Goal: Communication & Community: Answer question/provide support

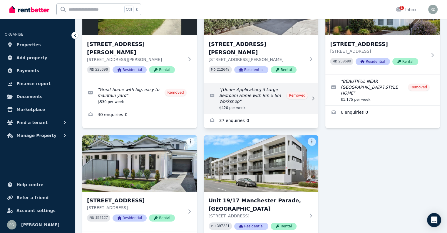
scroll to position [118, 0]
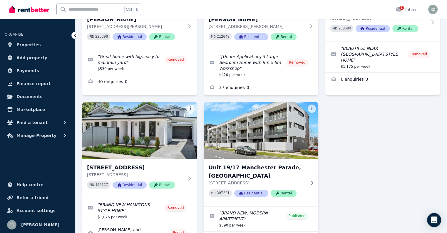
click at [245, 134] on img at bounding box center [261, 130] width 120 height 59
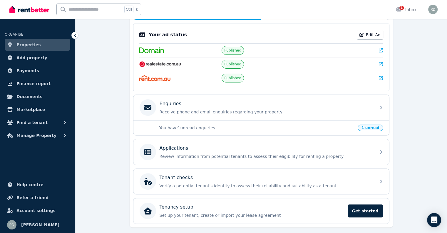
scroll to position [118, 0]
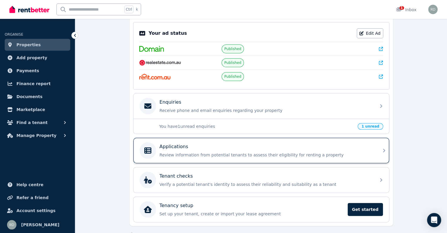
click at [177, 146] on p "Applications" at bounding box center [174, 146] width 29 height 7
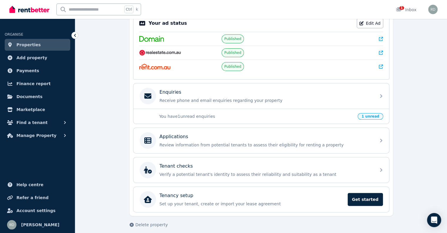
scroll to position [131, 0]
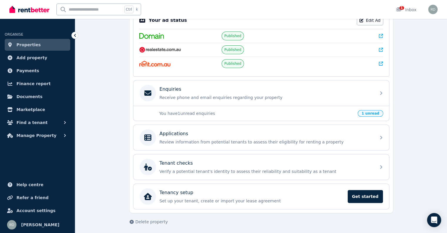
click at [370, 110] on span "1 unread" at bounding box center [370, 113] width 25 height 6
click at [178, 112] on p "You have 1 unread enquiries" at bounding box center [256, 113] width 195 height 6
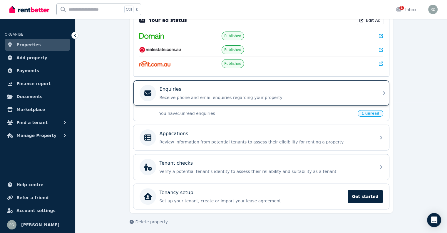
click at [188, 95] on p "Receive phone and email enquiries regarding your property" at bounding box center [266, 97] width 213 height 6
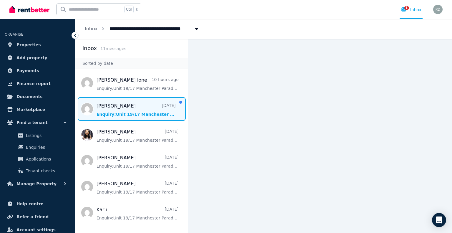
click at [127, 106] on span "Message list" at bounding box center [131, 109] width 113 height 24
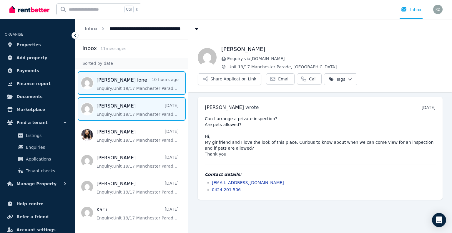
click at [114, 81] on span "Message list" at bounding box center [131, 83] width 113 height 24
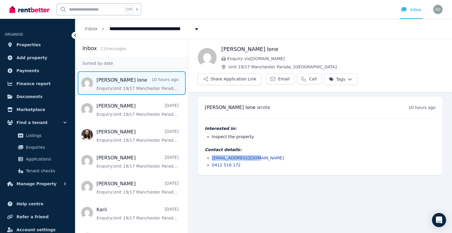
drag, startPoint x: 253, startPoint y: 158, endPoint x: 214, endPoint y: 159, distance: 39.1
click at [213, 159] on li "[EMAIL_ADDRESS][DOMAIN_NAME]" at bounding box center [324, 158] width 224 height 6
click at [253, 156] on li "[EMAIL_ADDRESS][DOMAIN_NAME]" at bounding box center [324, 158] width 224 height 6
drag, startPoint x: 254, startPoint y: 159, endPoint x: 213, endPoint y: 160, distance: 41.2
click at [213, 160] on li "[EMAIL_ADDRESS][DOMAIN_NAME]" at bounding box center [324, 158] width 224 height 6
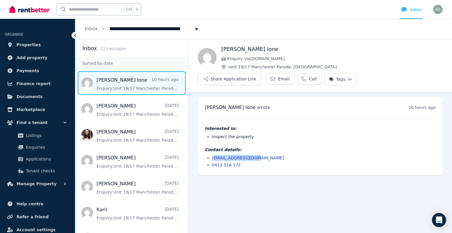
click at [255, 156] on li "[EMAIL_ADDRESS][DOMAIN_NAME]" at bounding box center [324, 158] width 224 height 6
drag, startPoint x: 242, startPoint y: 157, endPoint x: 212, endPoint y: 159, distance: 30.6
click at [212, 159] on li "[EMAIL_ADDRESS][DOMAIN_NAME]" at bounding box center [324, 158] width 224 height 6
copy link "[EMAIL_ADDRESS][DOMAIN_NAME]"
